Goal: Task Accomplishment & Management: Manage account settings

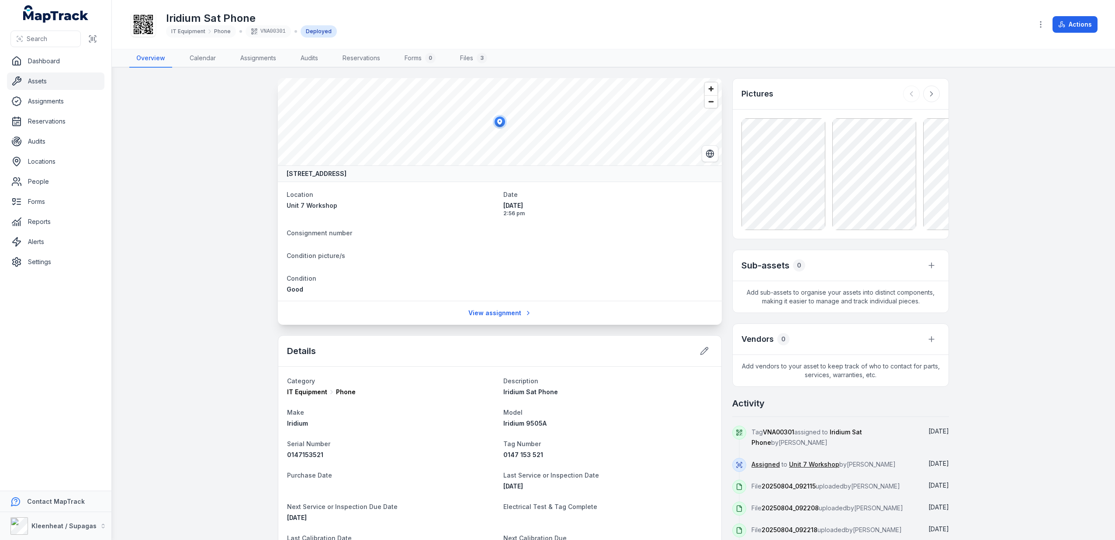
click at [41, 81] on link "Assets" at bounding box center [55, 81] width 97 height 17
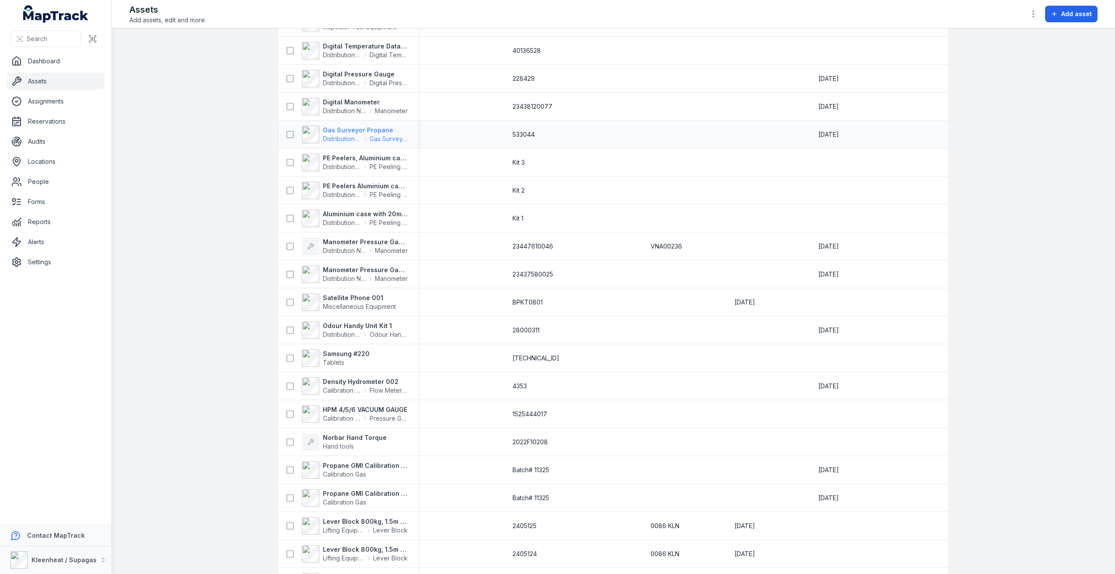
scroll to position [874, 0]
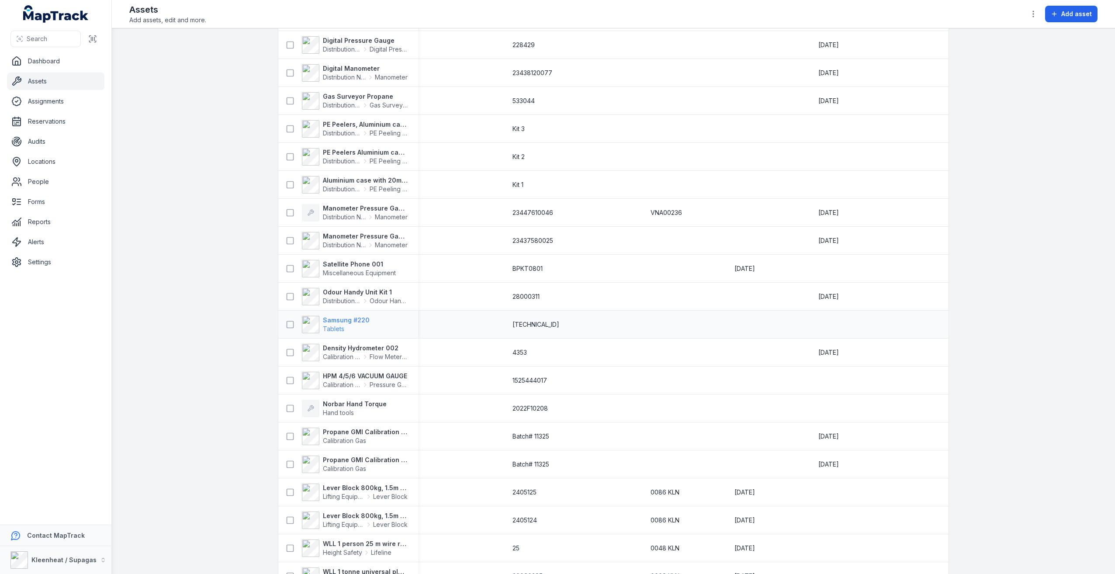
click at [345, 318] on strong "Samsung #220" at bounding box center [346, 320] width 47 height 9
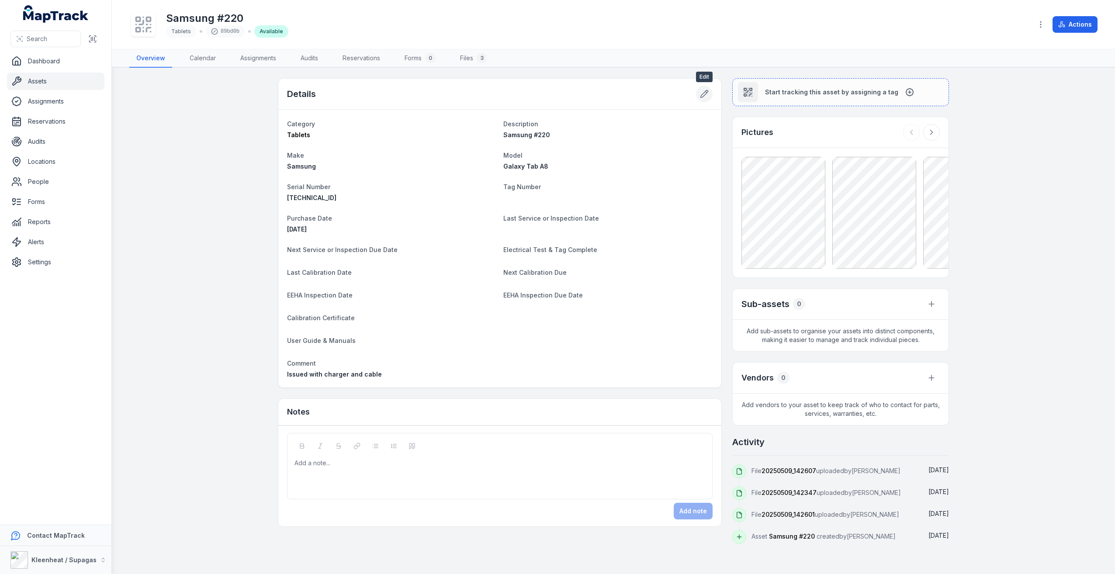
click at [705, 93] on icon at bounding box center [704, 94] width 9 height 9
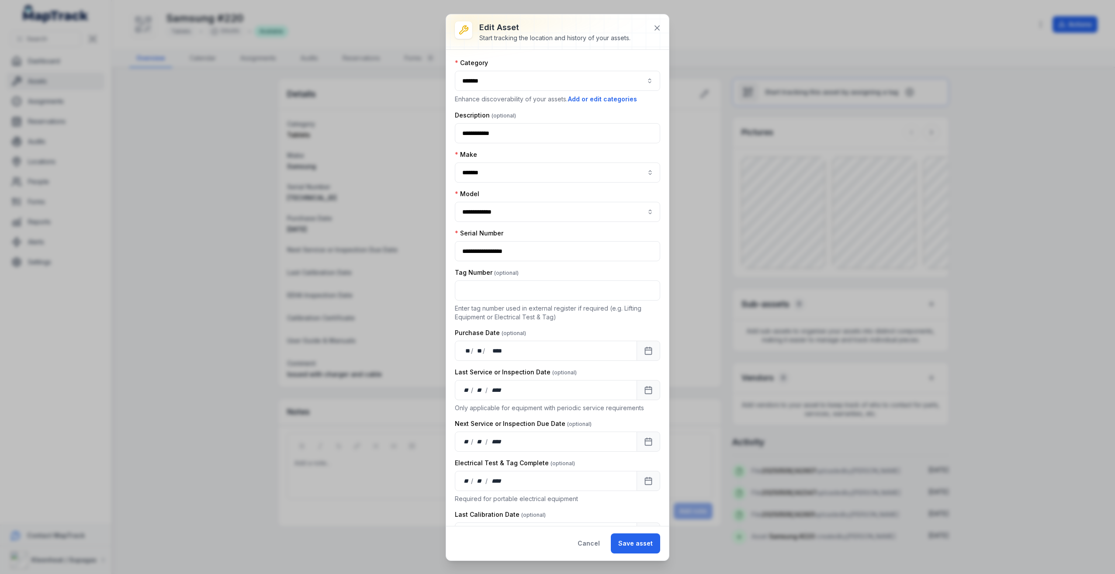
click at [692, 540] on div "**********" at bounding box center [557, 287] width 1115 height 574
click at [581, 85] on button "*******" at bounding box center [557, 81] width 205 height 20
click at [632, 56] on div "**********" at bounding box center [557, 288] width 223 height 476
click at [614, 100] on button "Add or edit categories" at bounding box center [602, 99] width 70 height 10
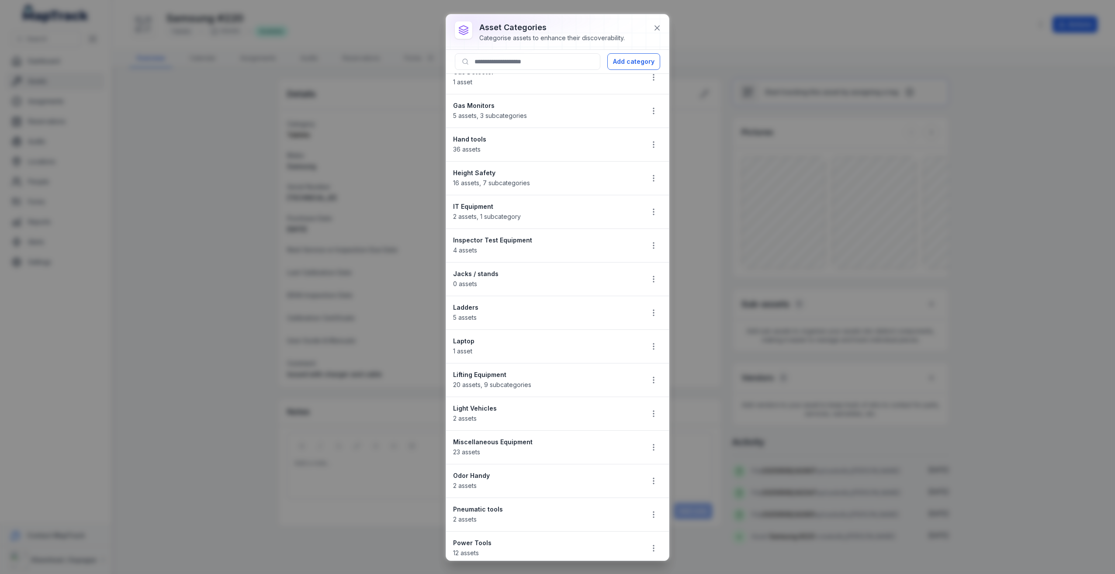
scroll to position [349, 0]
click at [598, 350] on div "Laptop 1 asset" at bounding box center [544, 345] width 183 height 19
click at [649, 347] on icon "button" at bounding box center [653, 346] width 9 height 9
click at [583, 369] on div "Edit" at bounding box center [603, 369] width 98 height 16
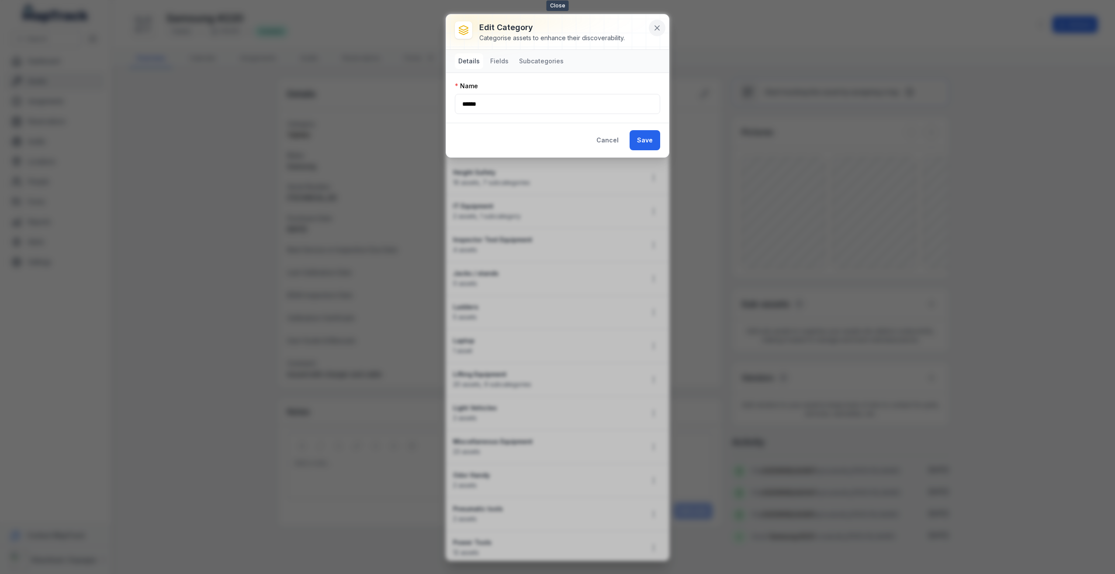
click at [660, 29] on icon at bounding box center [657, 28] width 9 height 9
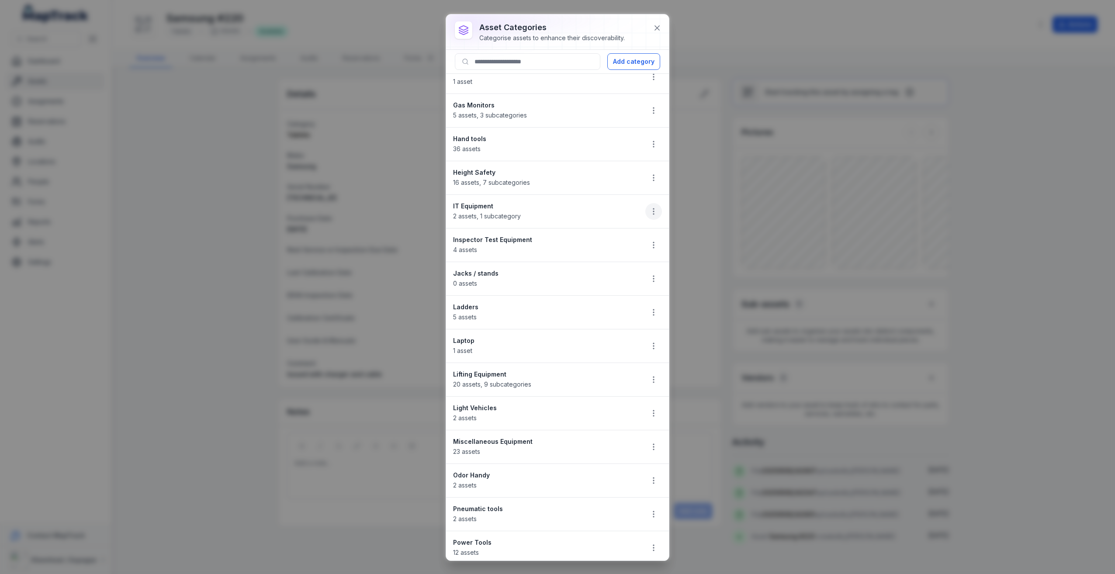
click at [649, 212] on icon "button" at bounding box center [653, 211] width 9 height 9
click at [583, 234] on div "Edit" at bounding box center [603, 235] width 98 height 16
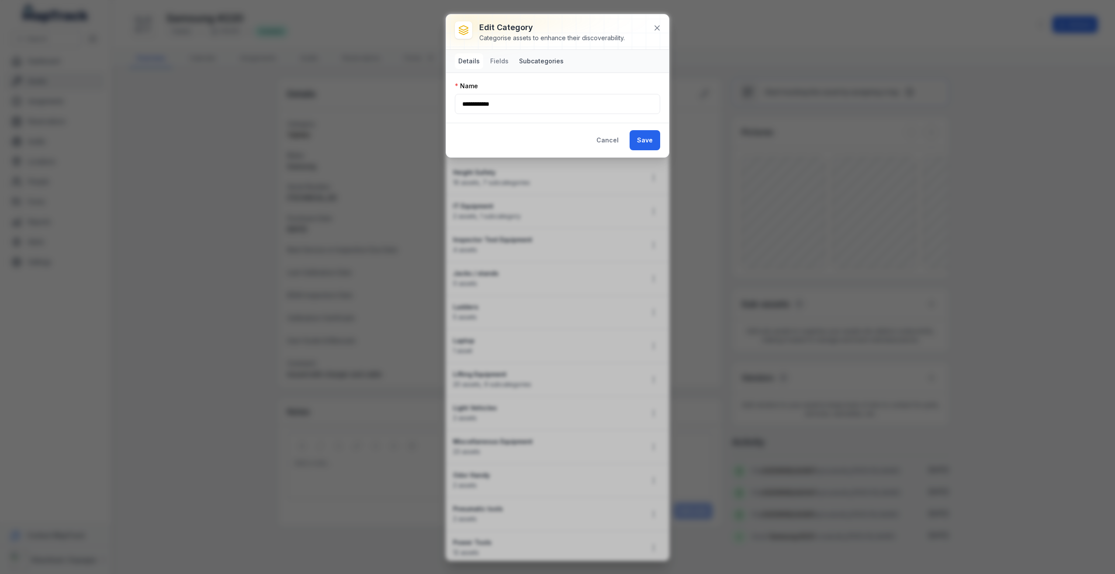
click at [535, 63] on button "Subcategories" at bounding box center [541, 61] width 52 height 16
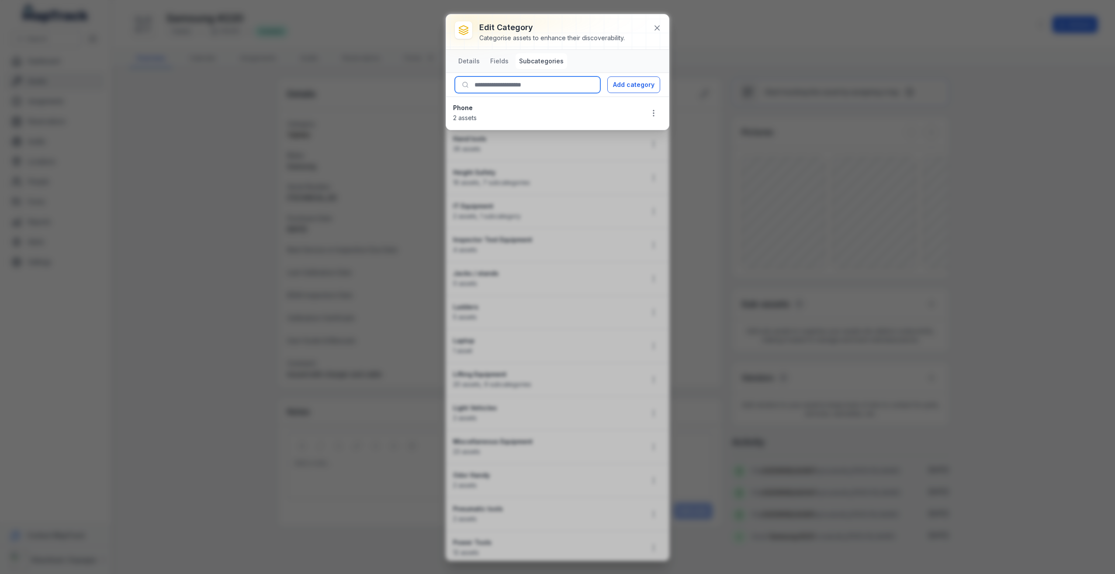
click at [507, 86] on input at bounding box center [527, 84] width 145 height 17
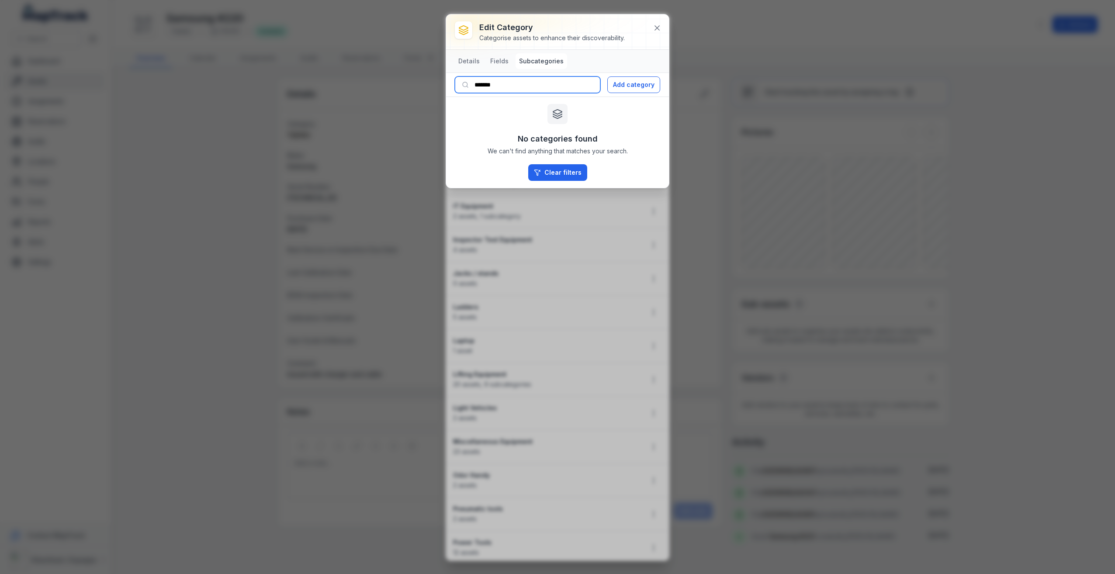
drag, startPoint x: 504, startPoint y: 82, endPoint x: 475, endPoint y: 82, distance: 29.3
click at [475, 82] on input "*******" at bounding box center [527, 84] width 145 height 17
type input "**********"
click at [639, 83] on button "Add category" at bounding box center [633, 84] width 53 height 17
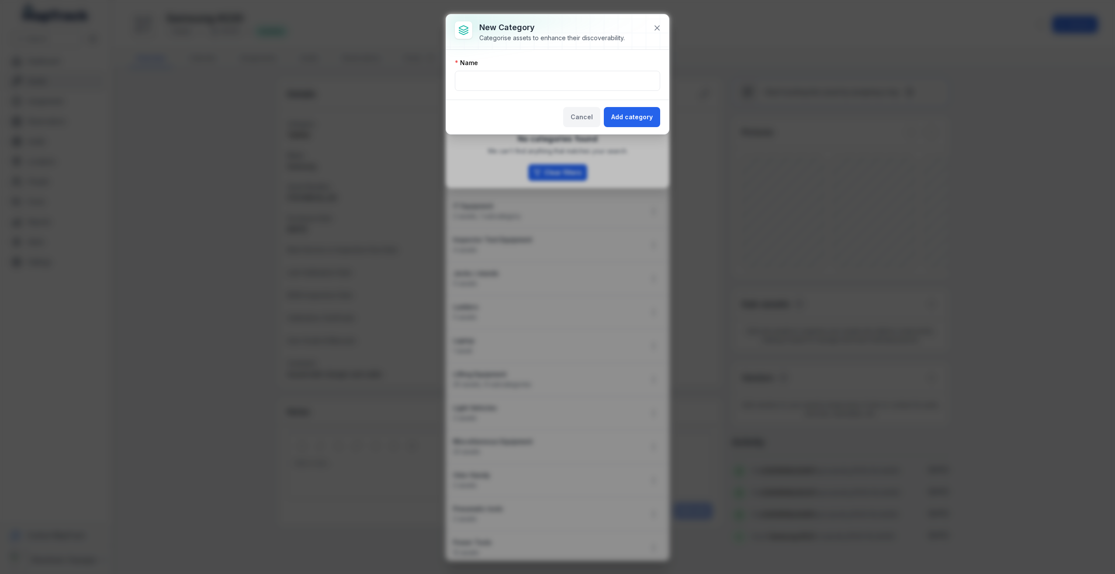
click at [584, 117] on button "Cancel" at bounding box center [581, 117] width 37 height 20
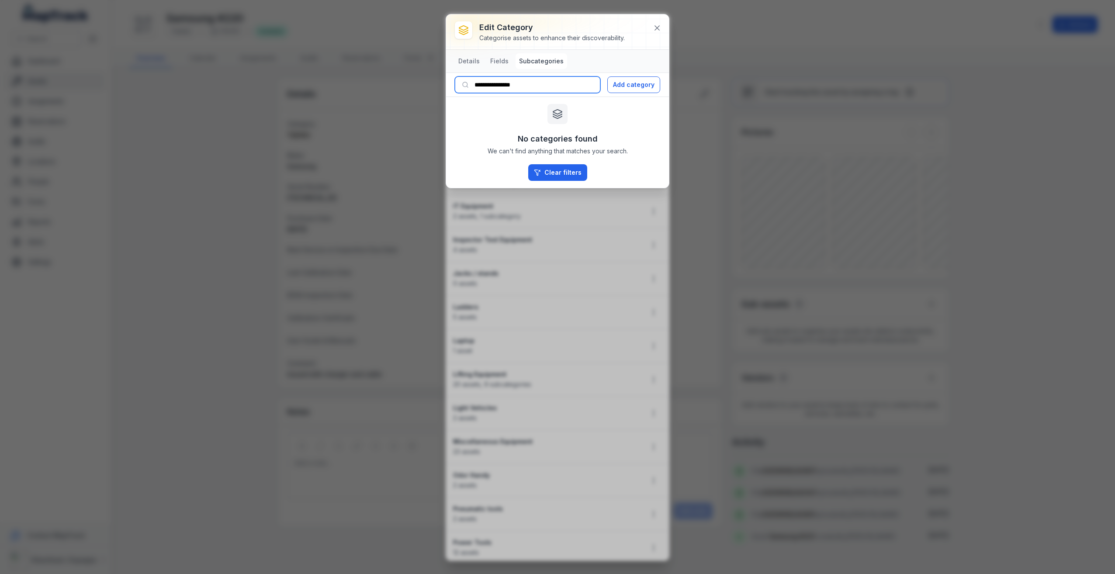
click at [550, 84] on input "**********" at bounding box center [527, 84] width 145 height 17
click at [622, 86] on button "Add category" at bounding box center [633, 84] width 53 height 17
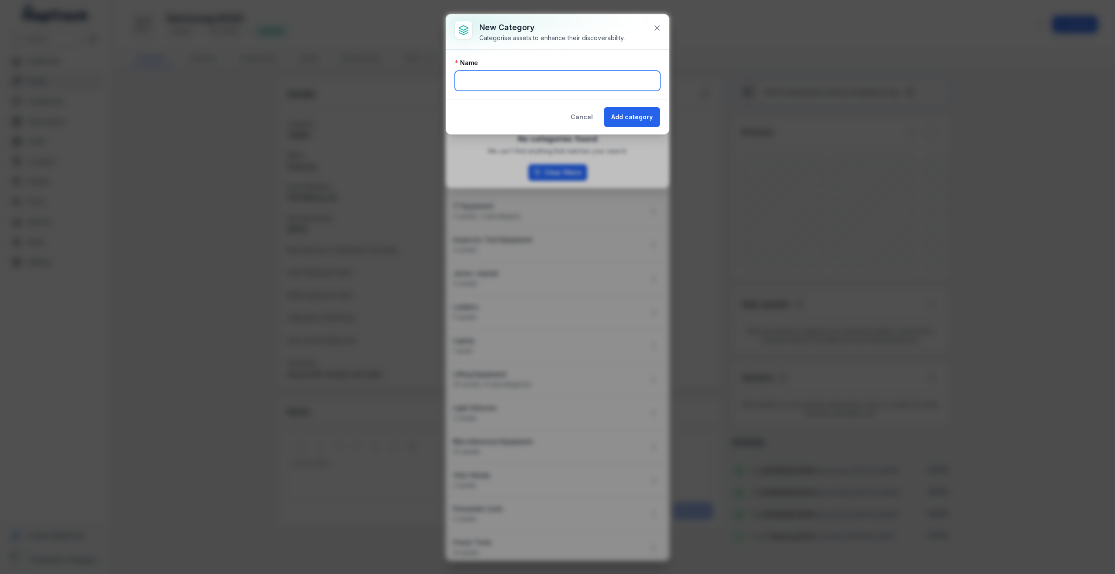
click at [585, 83] on input "text" at bounding box center [557, 81] width 205 height 20
type input "**********"
click at [636, 115] on button "Add category" at bounding box center [632, 117] width 56 height 20
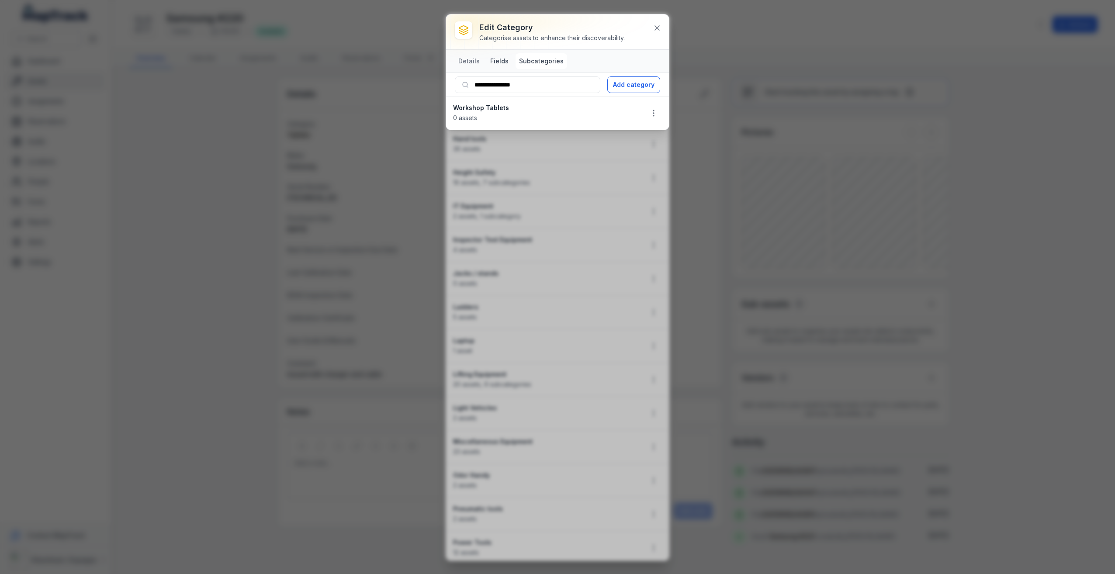
click at [491, 60] on button "Fields" at bounding box center [499, 61] width 25 height 16
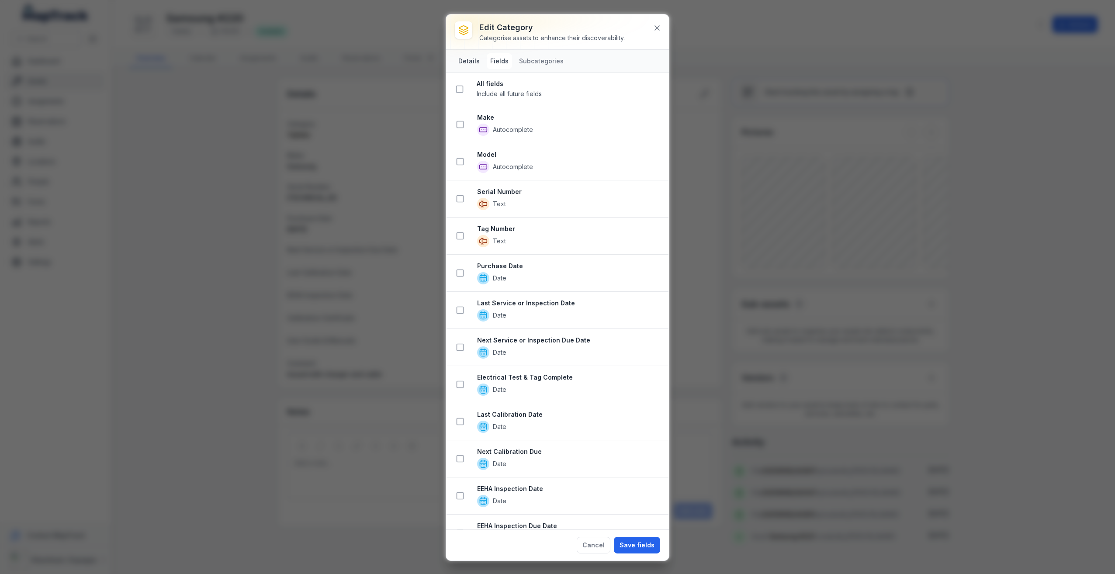
click at [465, 65] on button "Details" at bounding box center [469, 61] width 28 height 16
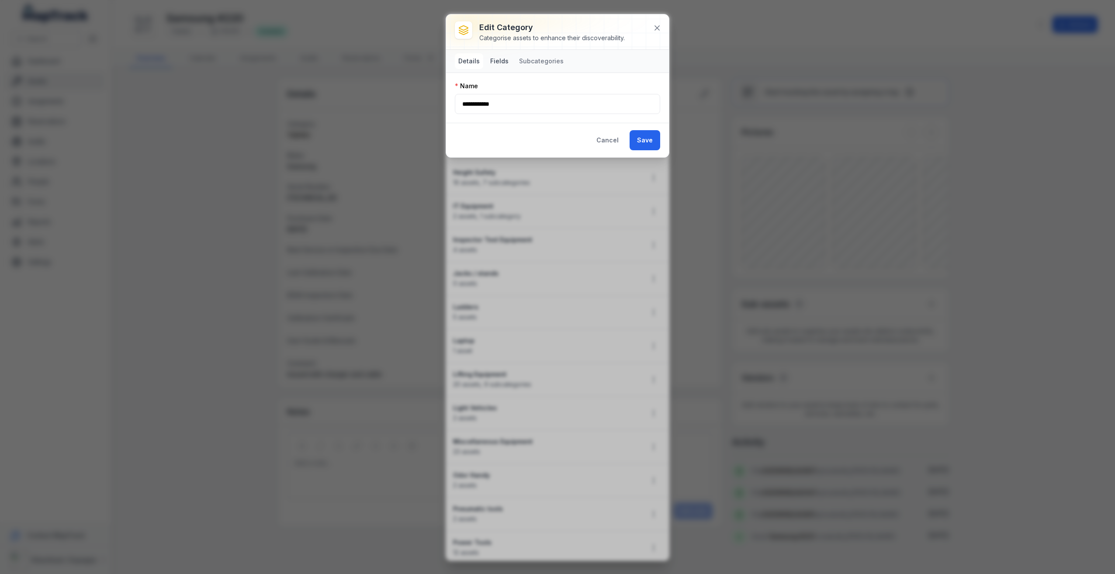
click at [498, 61] on button "Fields" at bounding box center [499, 61] width 25 height 16
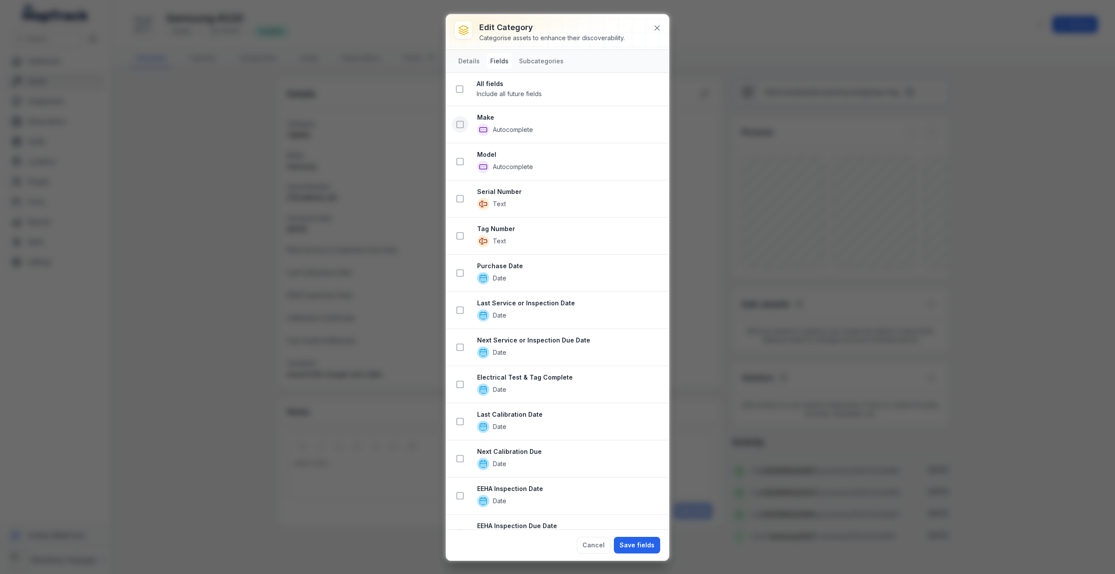
click at [461, 125] on icon at bounding box center [460, 124] width 9 height 9
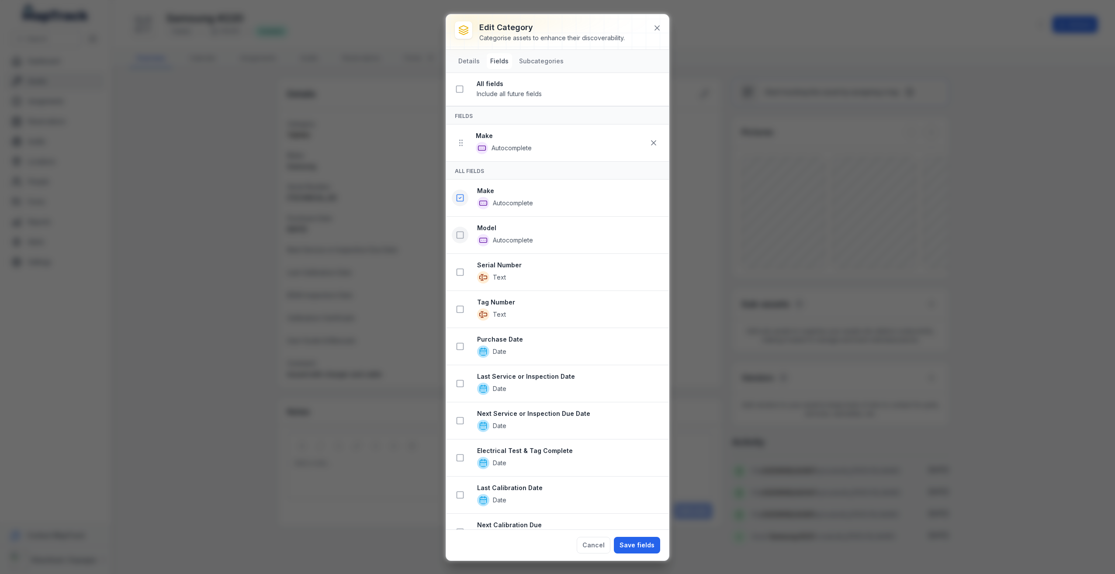
click at [461, 235] on icon at bounding box center [460, 235] width 9 height 9
click at [460, 309] on icon at bounding box center [460, 309] width 9 height 9
click at [461, 386] on icon at bounding box center [460, 383] width 9 height 9
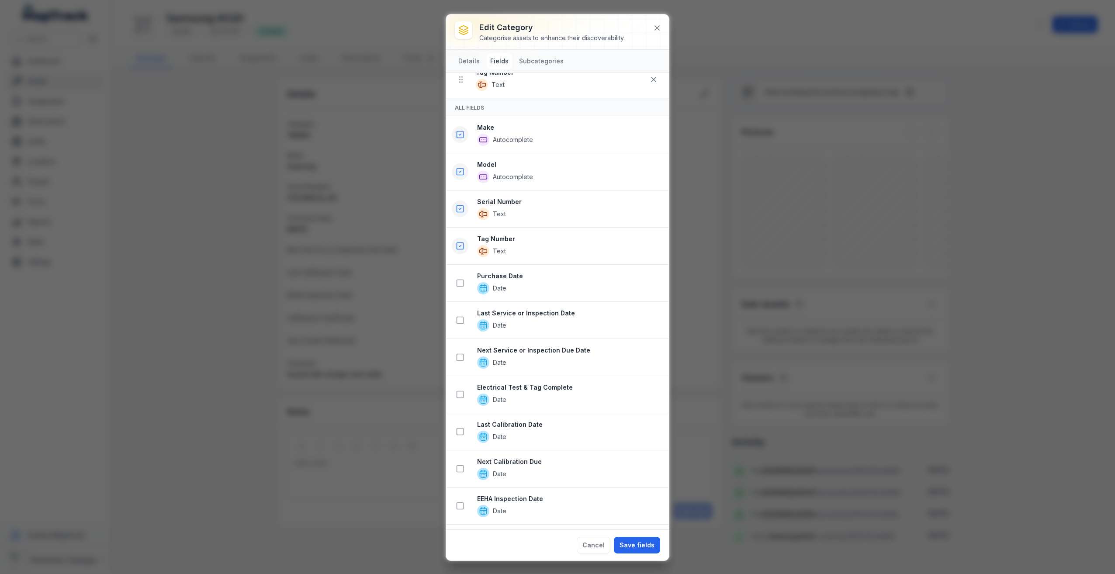
scroll to position [218, 0]
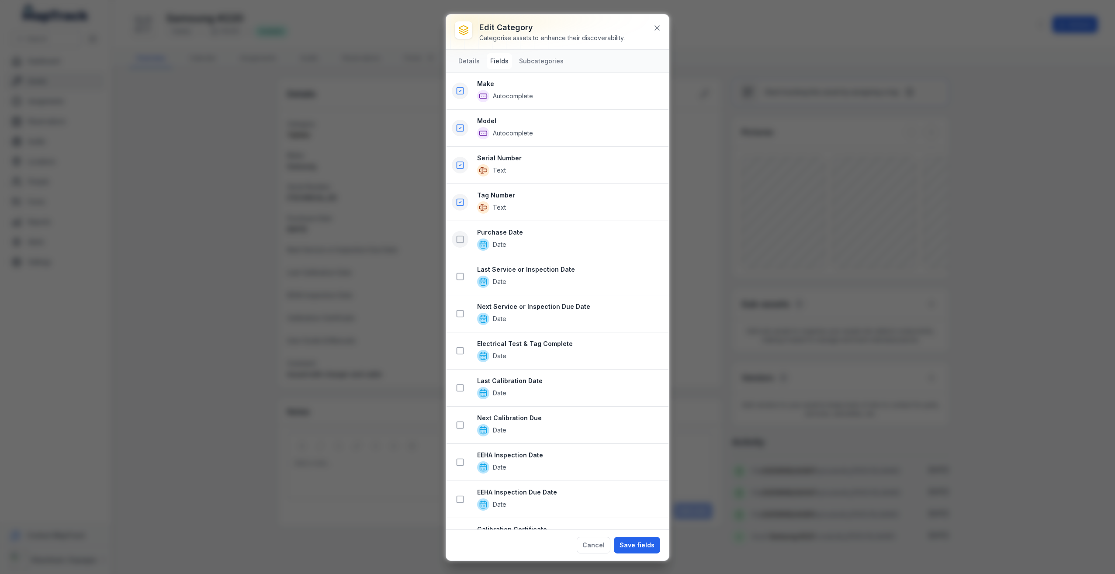
click at [461, 241] on icon at bounding box center [460, 239] width 9 height 9
click at [462, 277] on icon at bounding box center [460, 276] width 9 height 9
click at [461, 314] on icon at bounding box center [460, 313] width 9 height 9
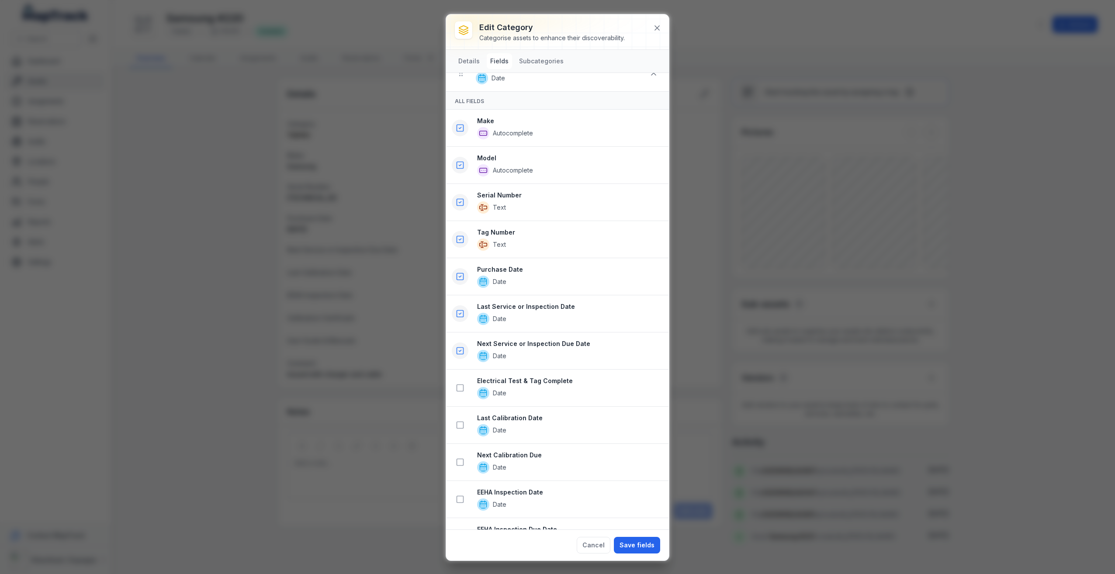
scroll to position [330, 0]
click at [462, 352] on icon at bounding box center [460, 350] width 9 height 9
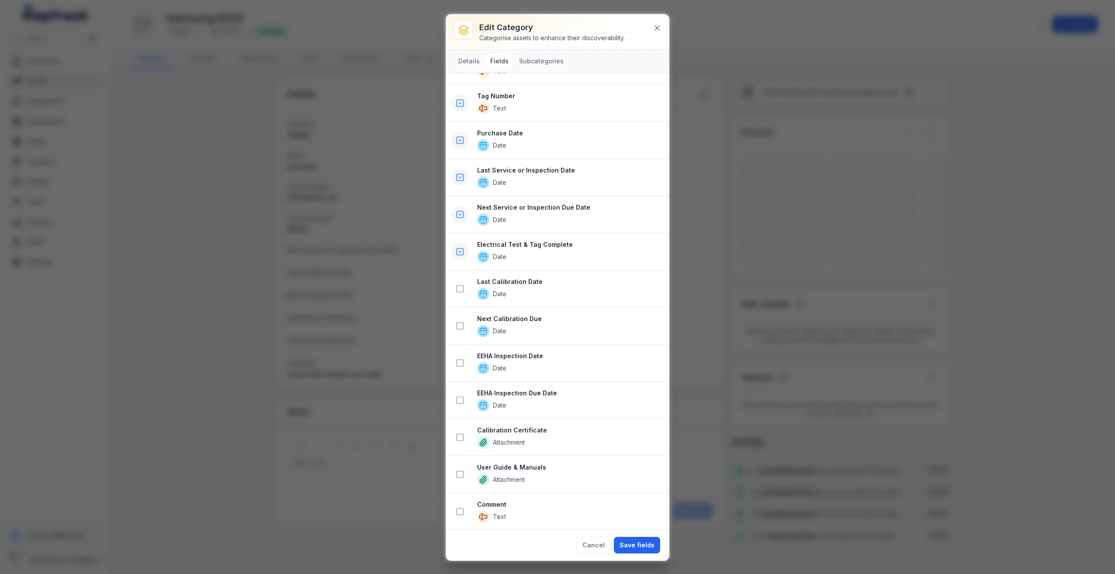
scroll to position [467, 0]
click at [462, 510] on icon at bounding box center [460, 510] width 9 height 9
click at [643, 540] on button "Save fields" at bounding box center [637, 545] width 46 height 17
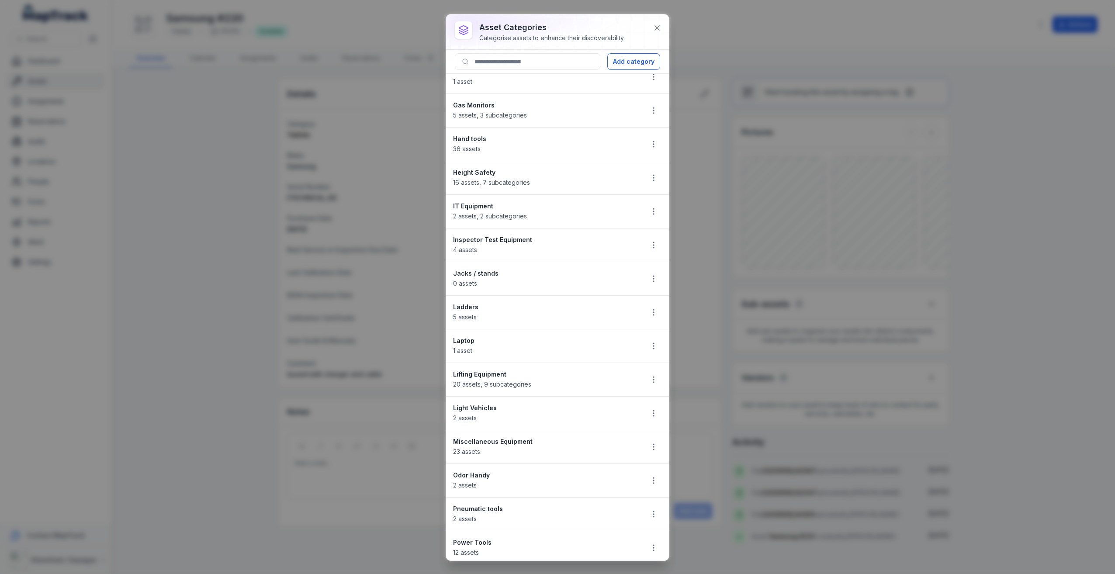
click at [534, 210] on strong "IT Equipment" at bounding box center [544, 206] width 183 height 9
click at [480, 204] on strong "IT Equipment" at bounding box center [544, 206] width 183 height 9
click at [650, 211] on icon "button" at bounding box center [653, 211] width 9 height 9
click at [588, 235] on div "Edit" at bounding box center [603, 235] width 98 height 16
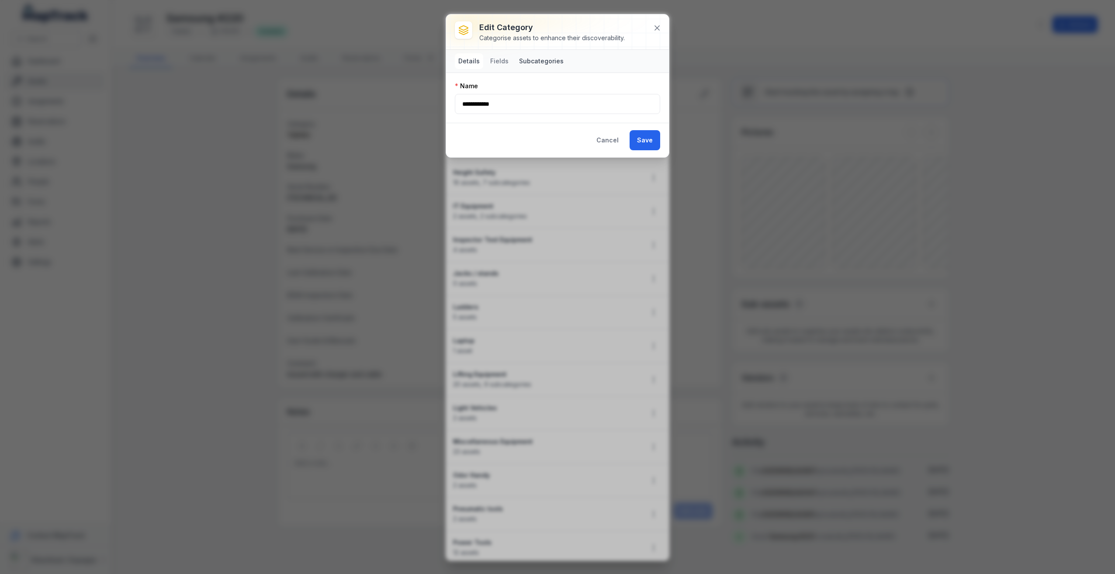
click at [532, 62] on button "Subcategories" at bounding box center [541, 61] width 52 height 16
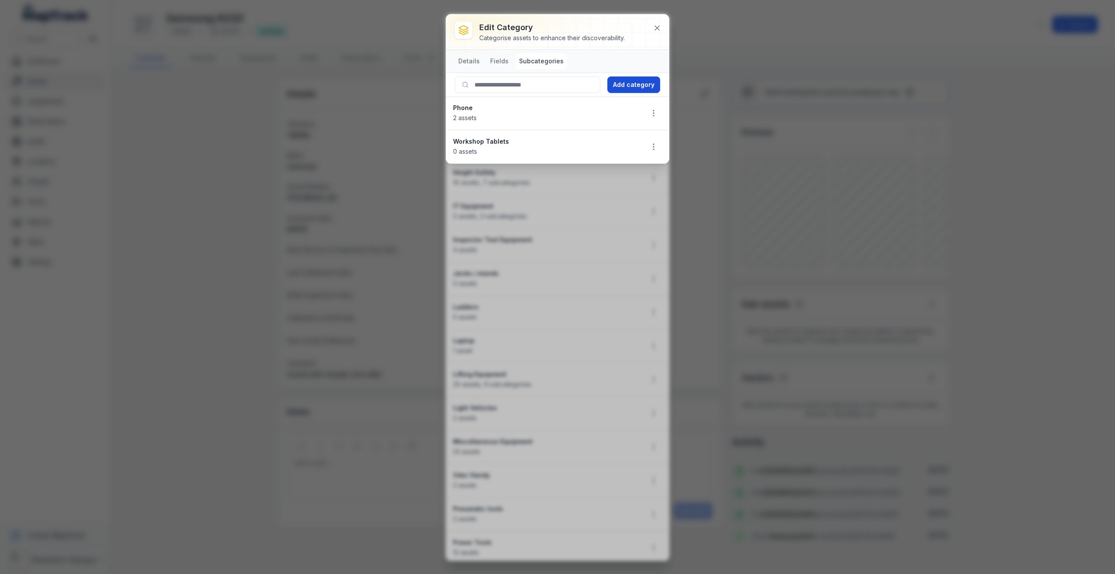
click at [622, 86] on button "Add category" at bounding box center [633, 84] width 53 height 17
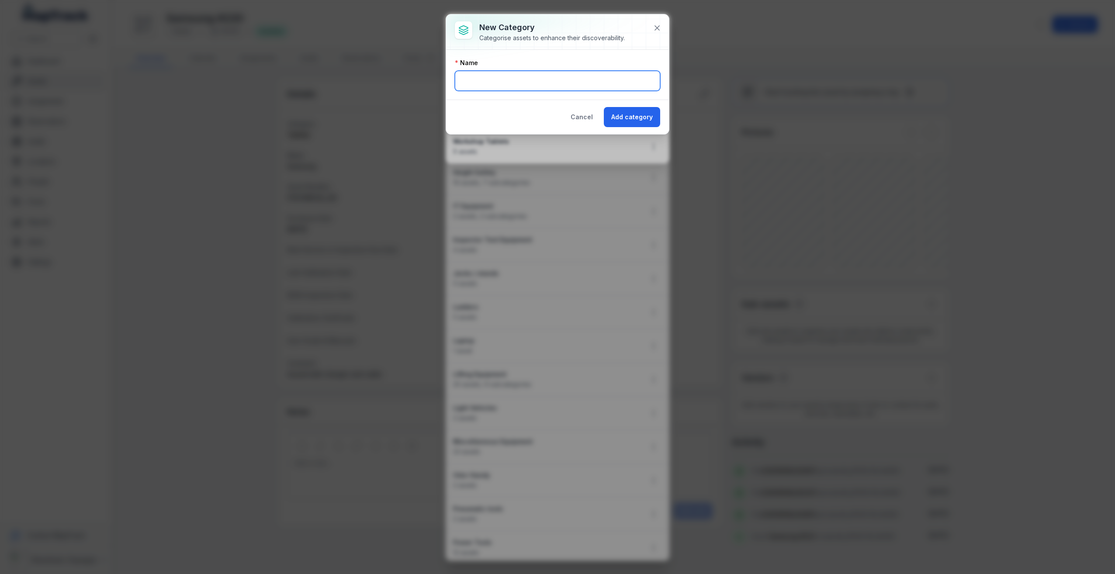
click at [541, 83] on input "text" at bounding box center [557, 81] width 205 height 20
type input "**********"
click at [621, 118] on button "Add category" at bounding box center [632, 117] width 56 height 20
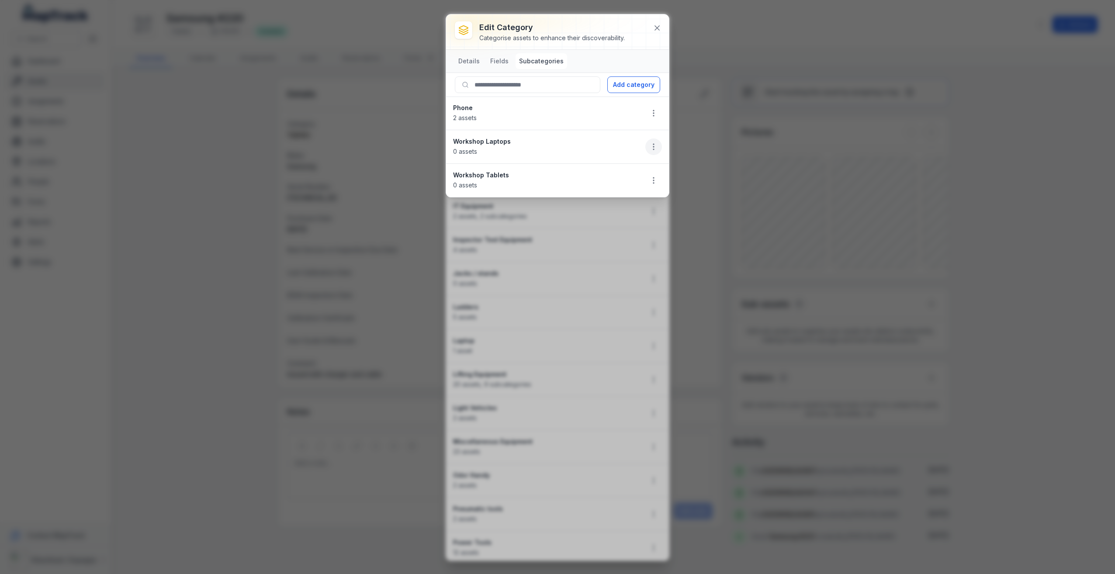
click at [654, 147] on icon "button" at bounding box center [653, 146] width 9 height 9
click at [586, 169] on div "Edit" at bounding box center [609, 170] width 98 height 16
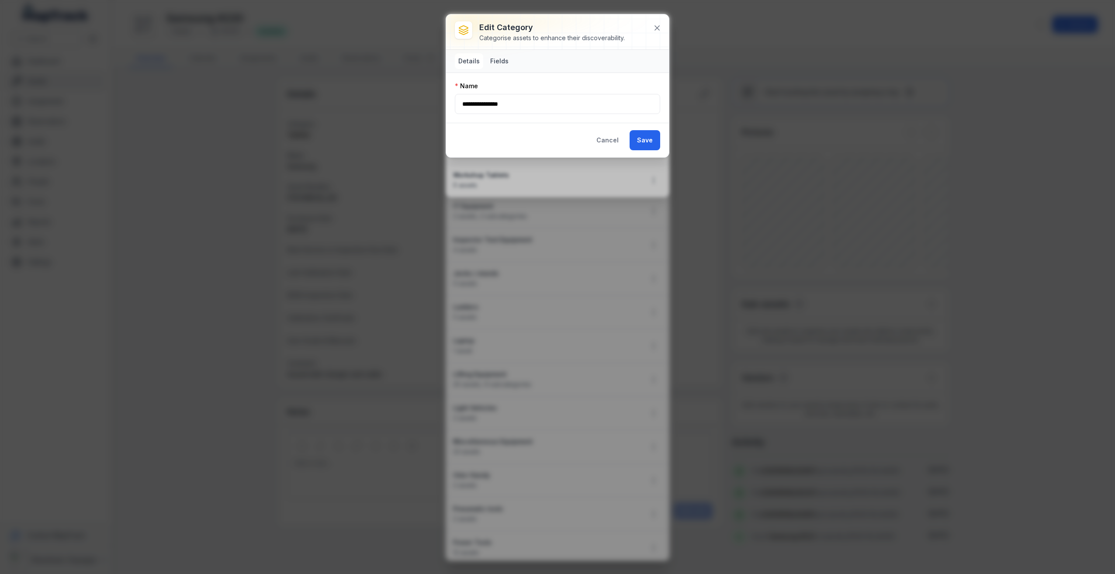
click at [497, 61] on button "Fields" at bounding box center [499, 61] width 25 height 16
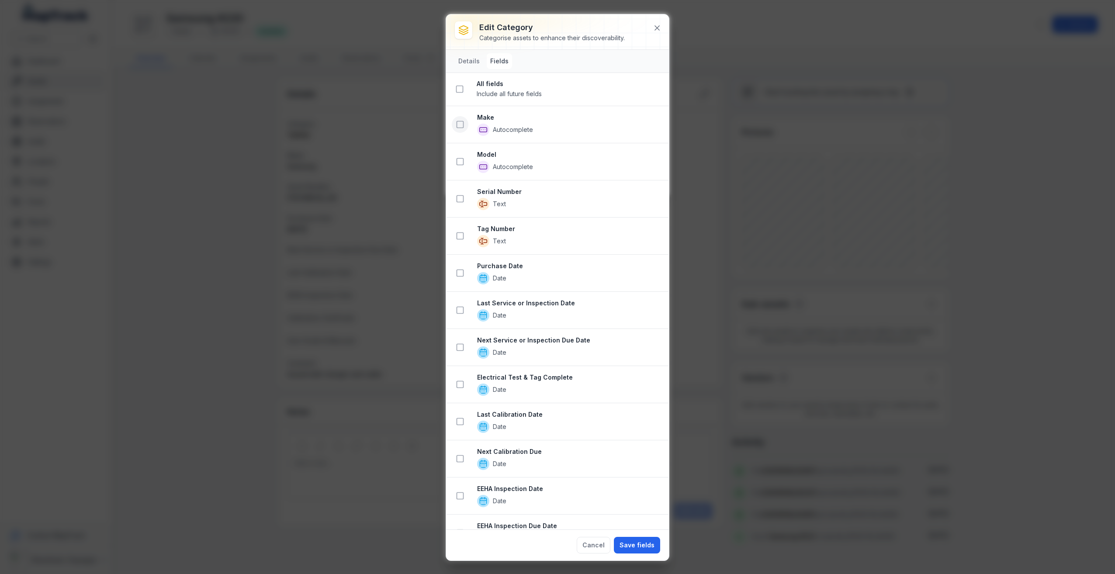
click at [459, 124] on icon at bounding box center [460, 124] width 9 height 9
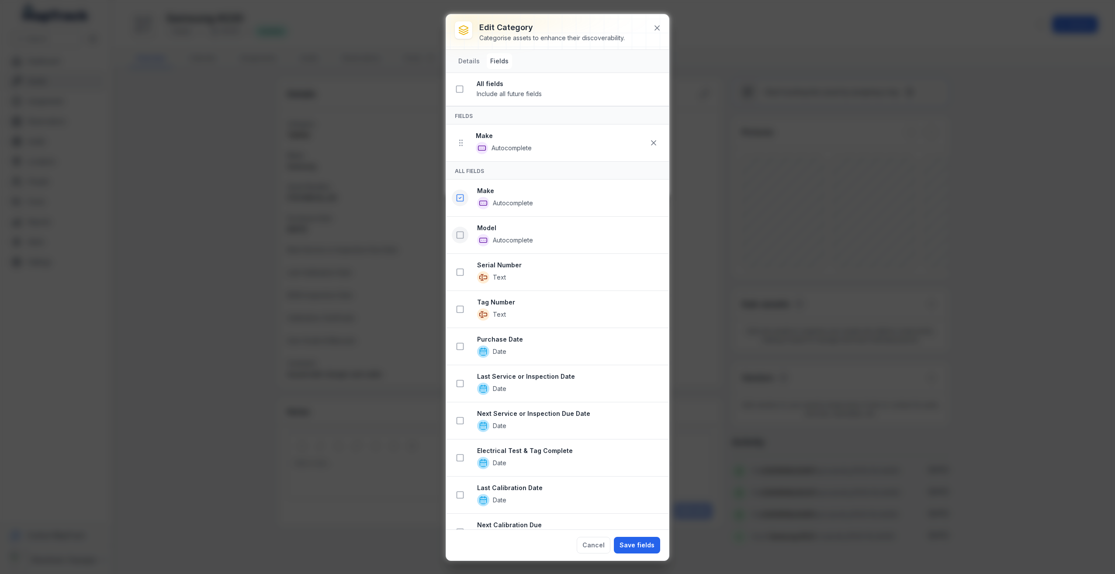
click at [460, 235] on icon at bounding box center [460, 235] width 9 height 9
click at [461, 308] on icon at bounding box center [460, 309] width 9 height 9
click at [459, 382] on icon at bounding box center [460, 383] width 9 height 9
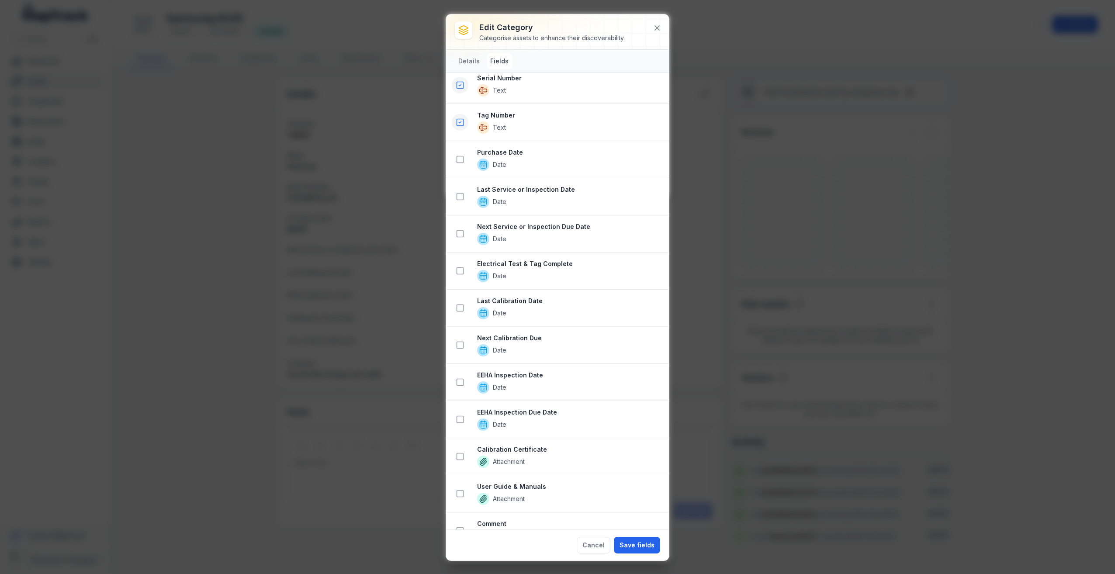
scroll to position [306, 0]
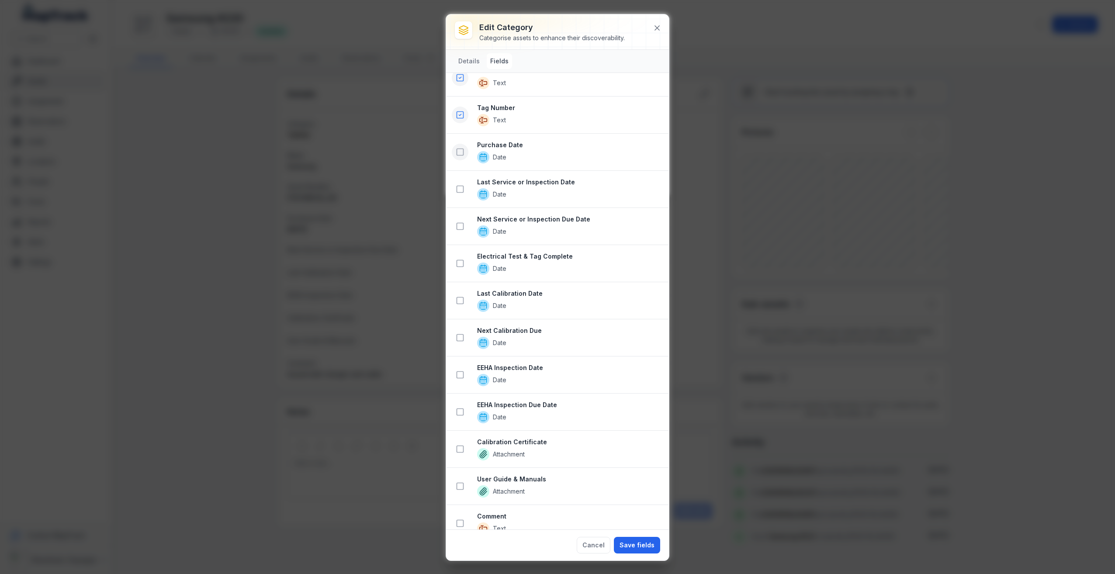
click at [461, 153] on icon at bounding box center [460, 152] width 9 height 9
click at [461, 190] on icon at bounding box center [460, 189] width 9 height 9
click at [461, 227] on icon at bounding box center [460, 226] width 9 height 9
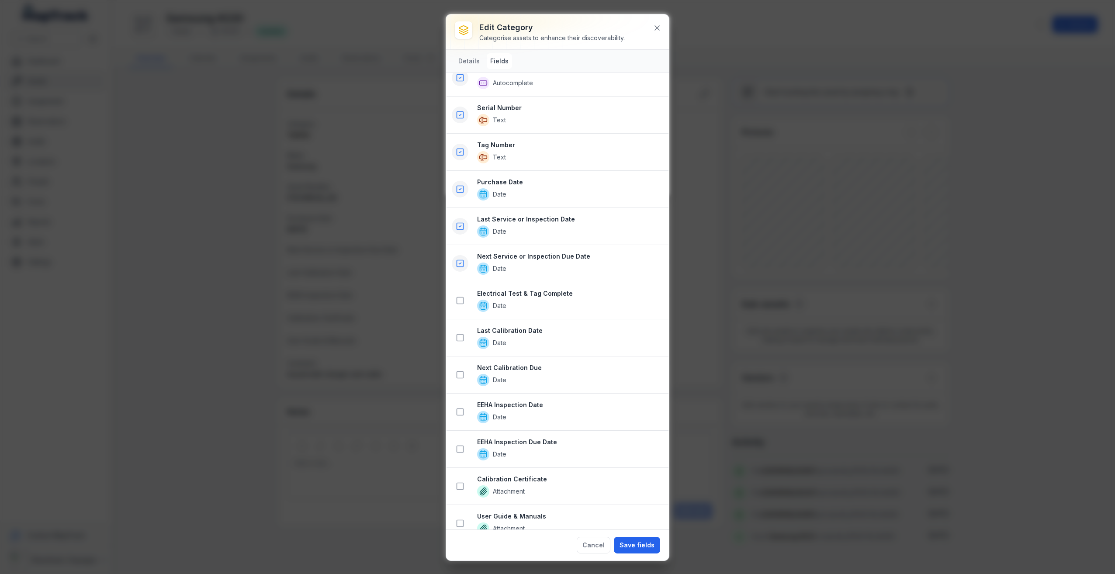
scroll to position [417, 0]
click at [461, 265] on icon at bounding box center [460, 263] width 9 height 9
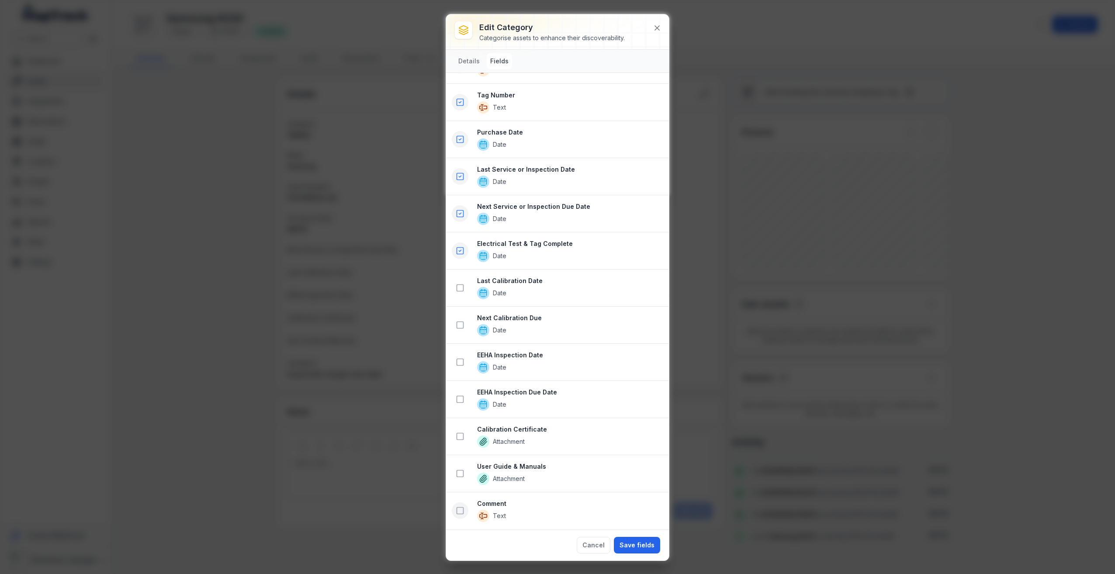
click at [459, 511] on icon at bounding box center [460, 510] width 9 height 9
click at [632, 540] on button "Save fields" at bounding box center [637, 545] width 46 height 17
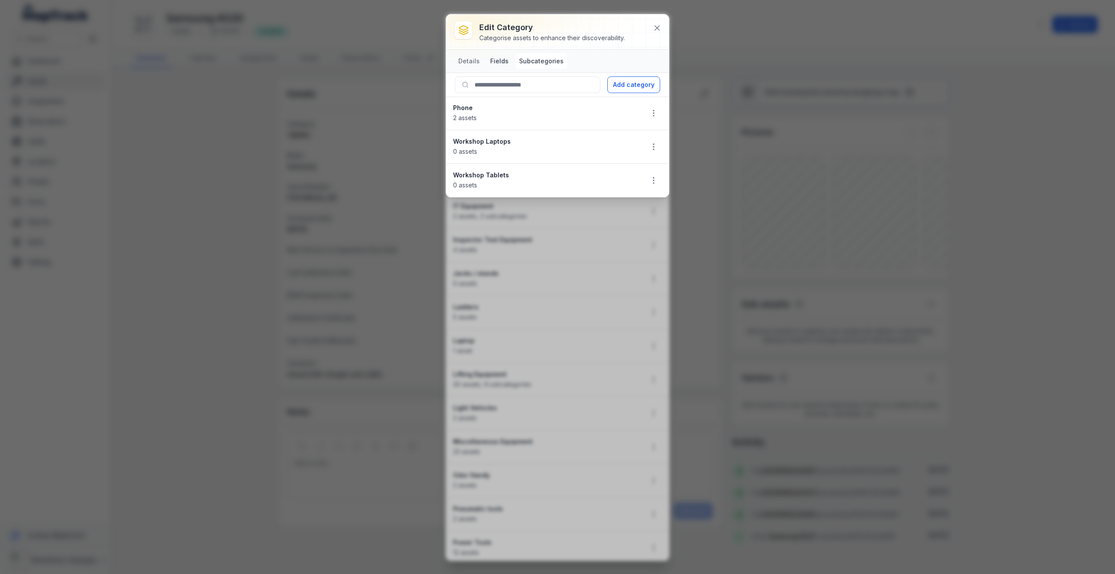
click at [497, 60] on button "Fields" at bounding box center [499, 61] width 25 height 16
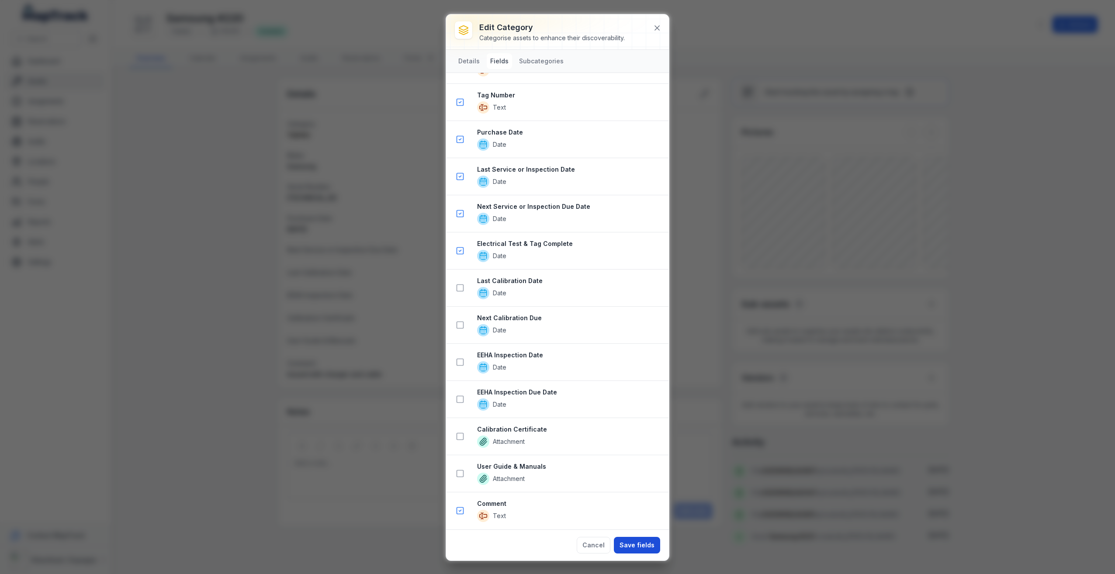
click at [639, 540] on button "Save fields" at bounding box center [637, 545] width 46 height 17
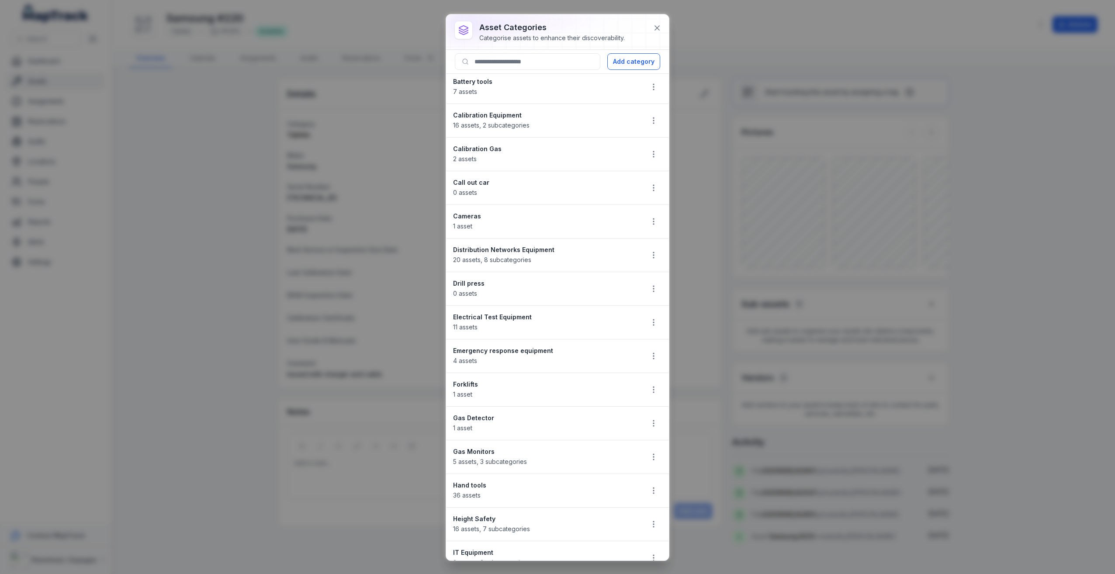
scroll to position [0, 0]
click at [660, 27] on icon at bounding box center [657, 28] width 9 height 9
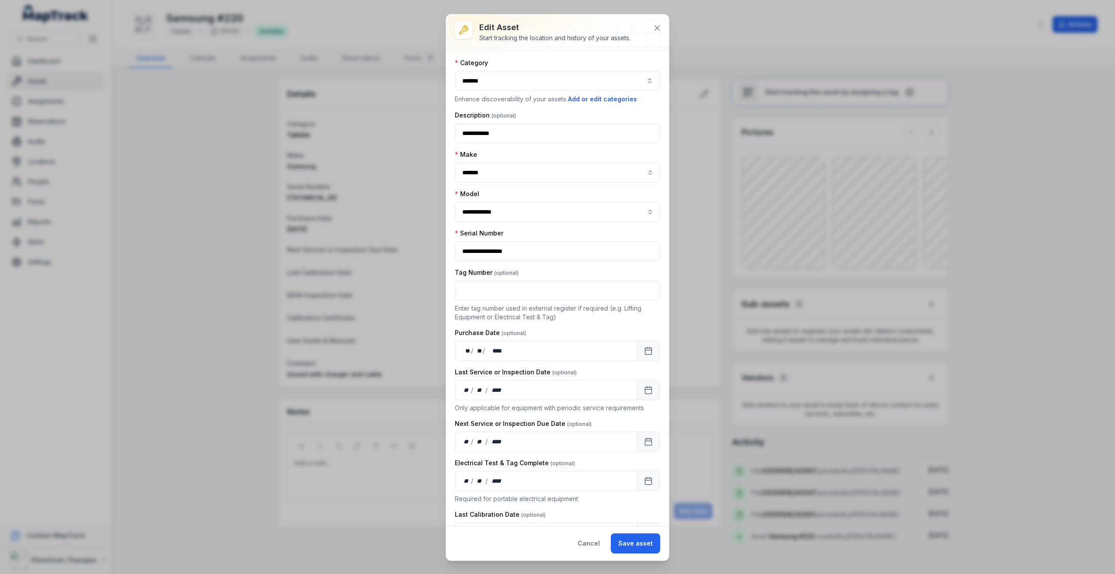
click at [612, 83] on button "*******" at bounding box center [557, 81] width 205 height 20
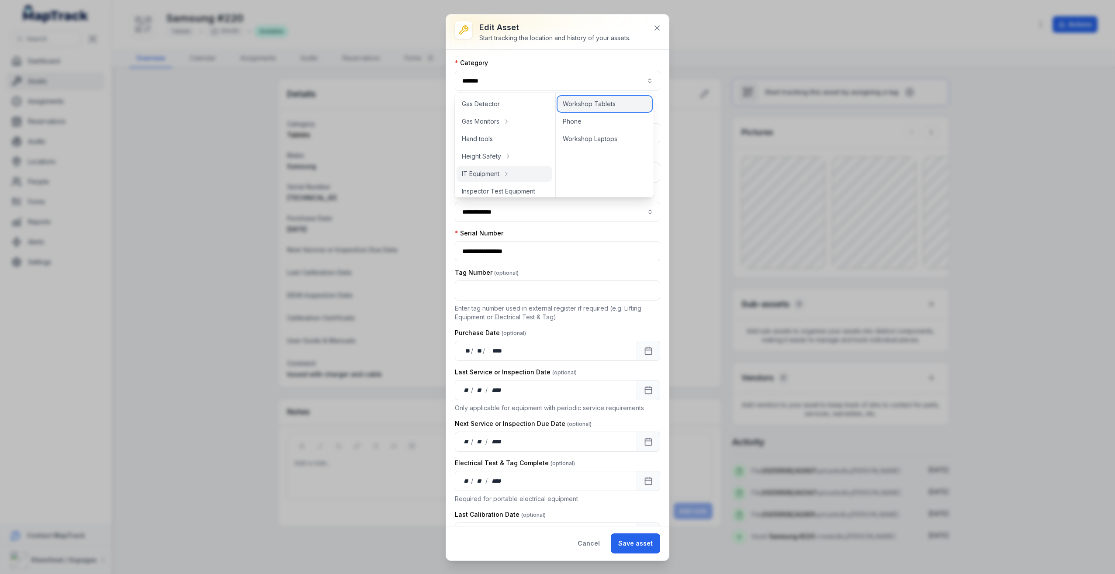
click at [593, 104] on span "Workshop Tablets" at bounding box center [589, 104] width 53 height 9
type input "**********"
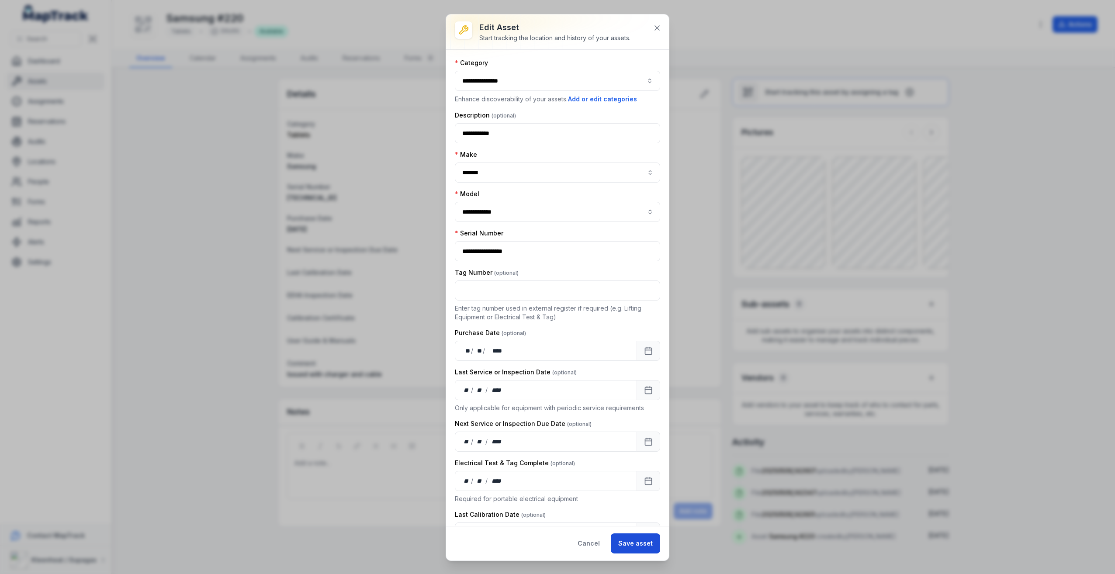
click at [639, 540] on button "Save asset" at bounding box center [635, 543] width 49 height 20
